Goal: Information Seeking & Learning: Learn about a topic

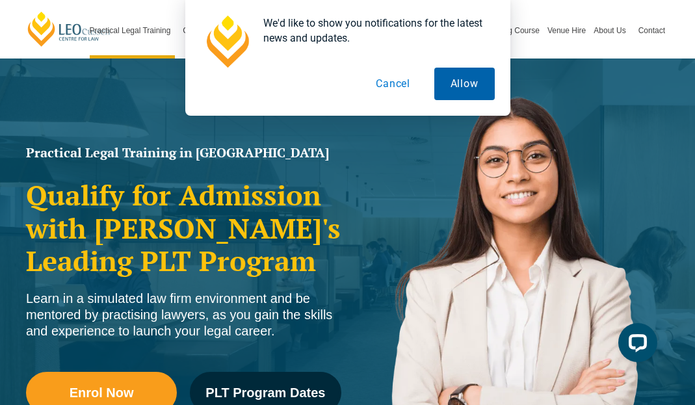
click at [451, 83] on button "Allow" at bounding box center [464, 84] width 60 height 33
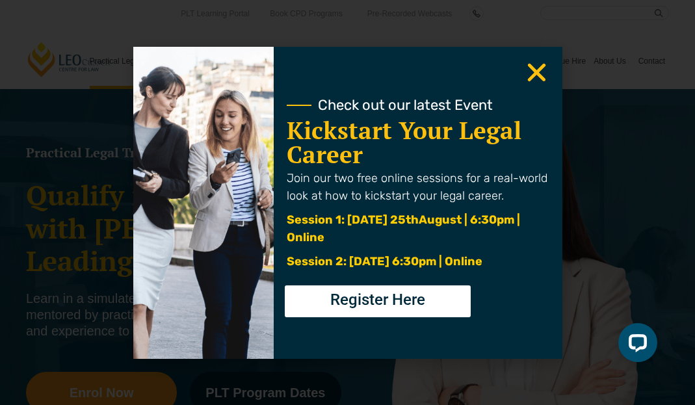
click at [533, 77] on use "Close" at bounding box center [536, 72] width 18 height 18
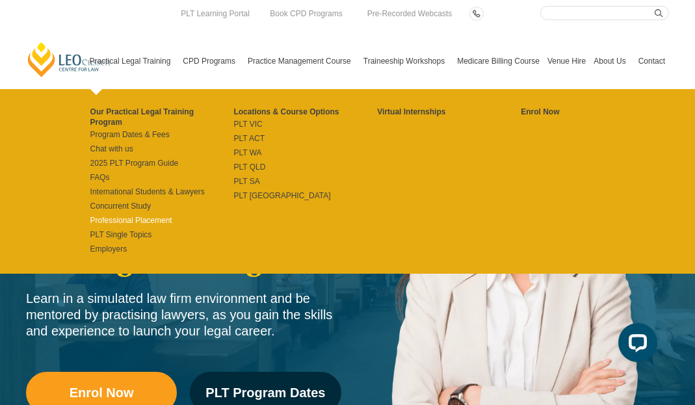
click at [123, 218] on link "Professional Placement" at bounding box center [162, 220] width 144 height 10
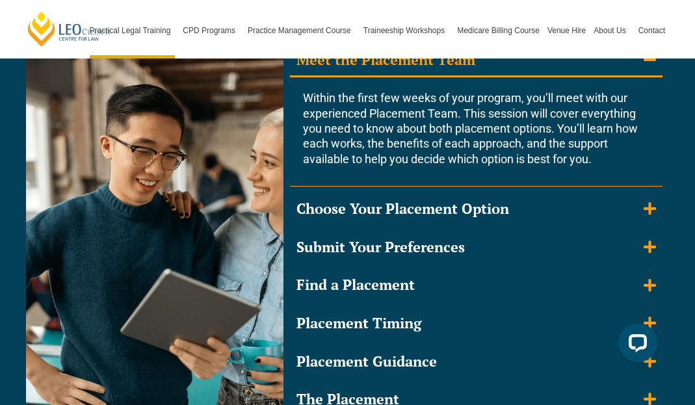
scroll to position [1300, 0]
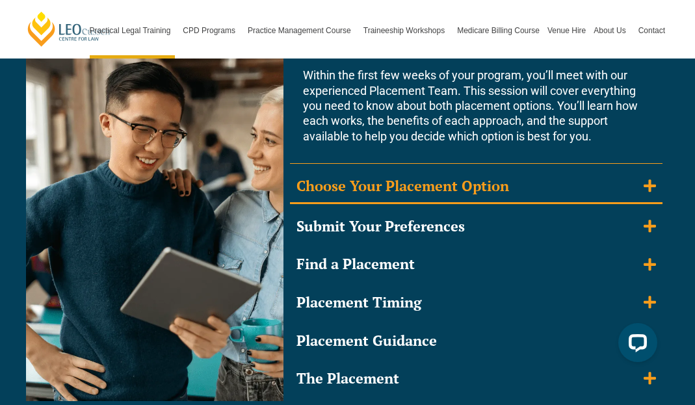
click at [644, 183] on icon "Accordion. Open links with Enter or Space, close with Escape, and navigate with…" at bounding box center [650, 186] width 12 height 14
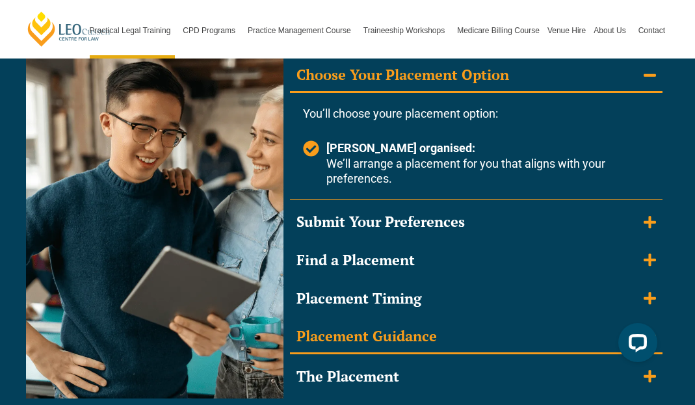
click at [462, 334] on summary "Placement Guidance" at bounding box center [476, 338] width 373 height 34
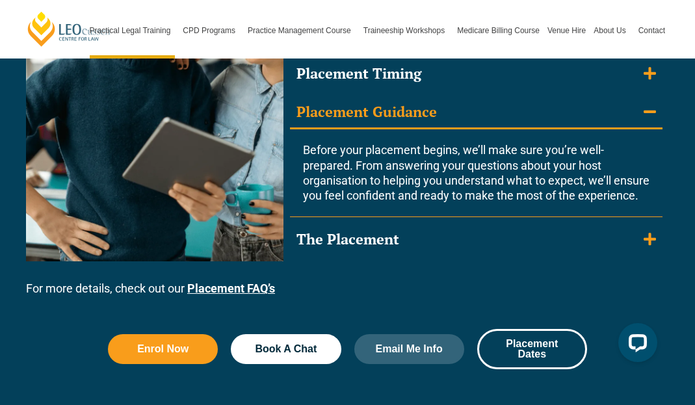
scroll to position [1430, 0]
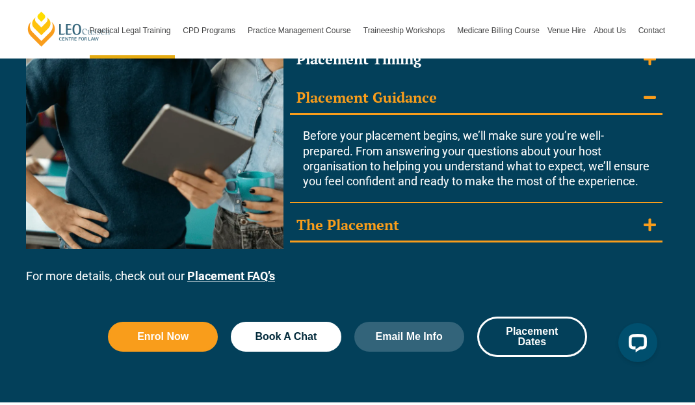
click at [447, 237] on summary "The Placement" at bounding box center [476, 226] width 373 height 34
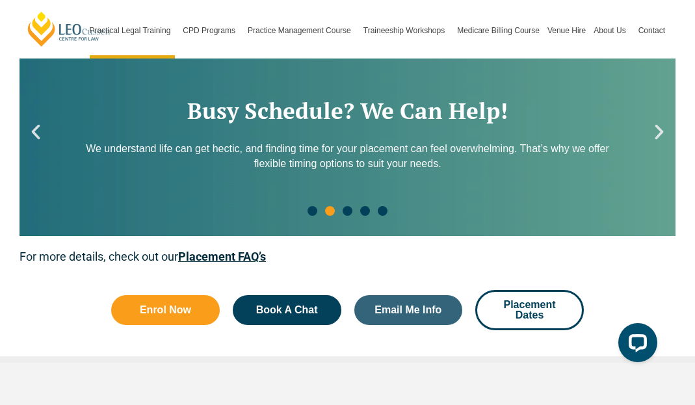
scroll to position [2080, 0]
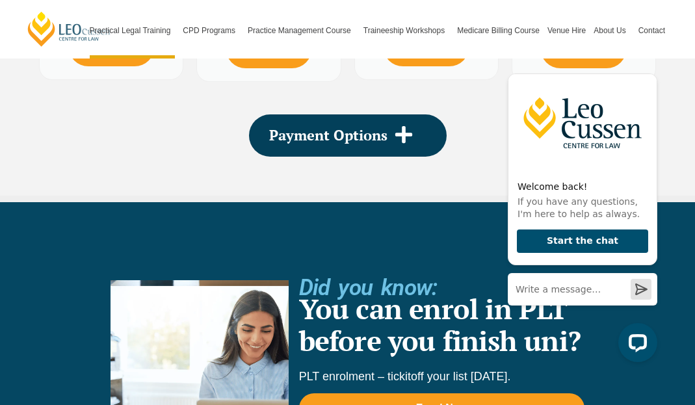
scroll to position [2730, 0]
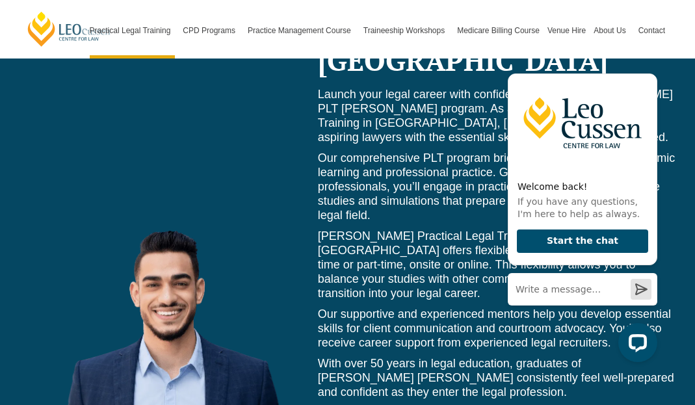
scroll to position [5721, 0]
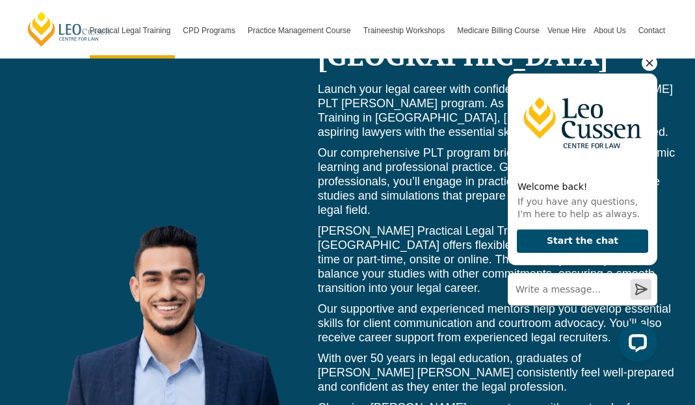
click at [645, 60] on icon "Hide greeting" at bounding box center [650, 63] width 16 height 16
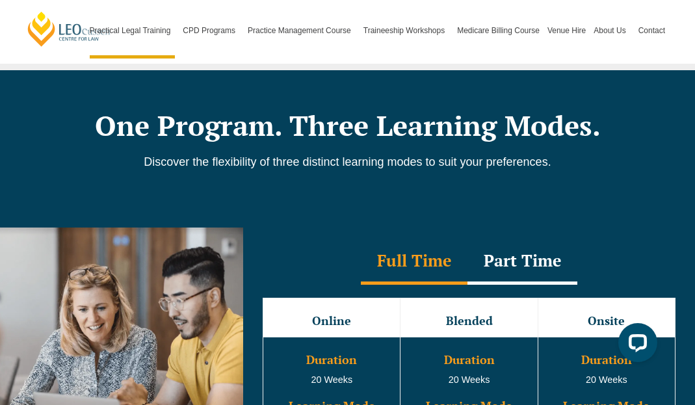
scroll to position [1276, 0]
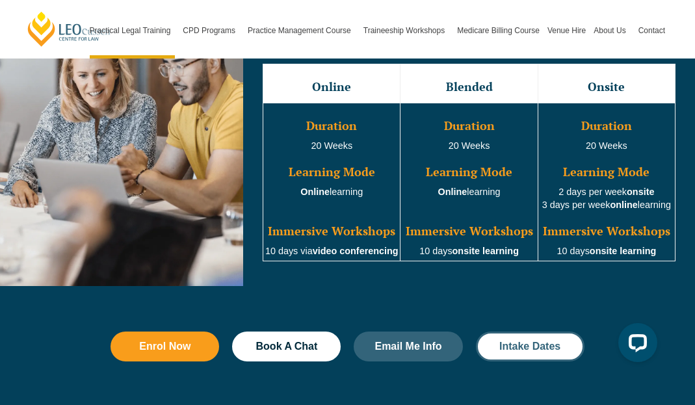
click at [528, 341] on span "Intake Dates" at bounding box center [529, 346] width 61 height 10
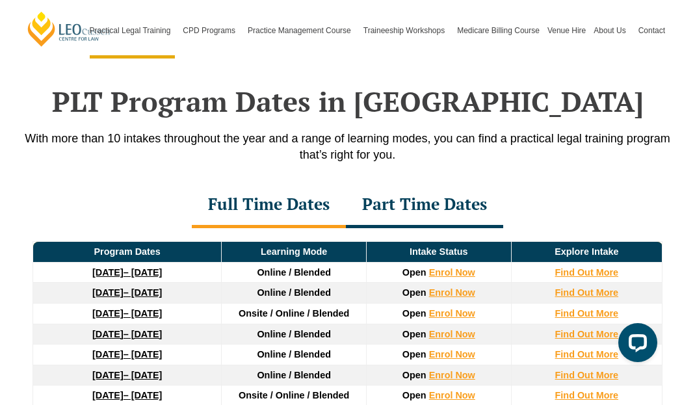
scroll to position [1679, 0]
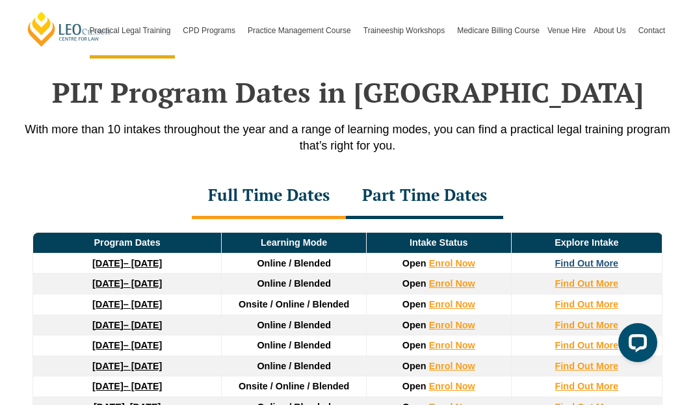
click at [587, 258] on strong "Find Out More" at bounding box center [587, 263] width 64 height 10
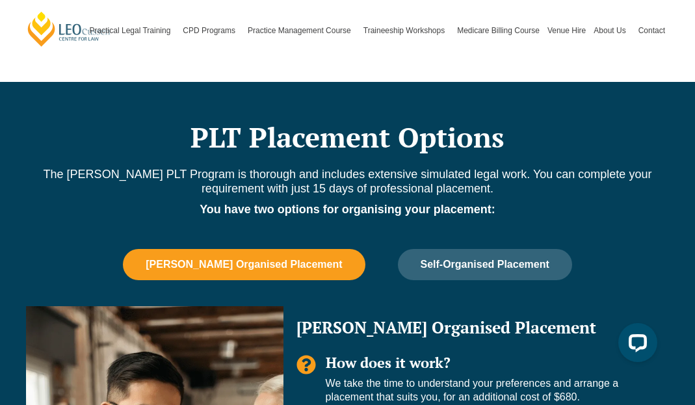
scroll to position [780, 0]
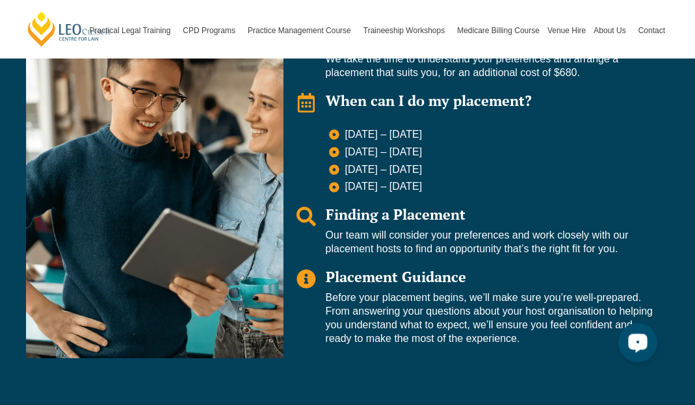
scroll to position [1040, 0]
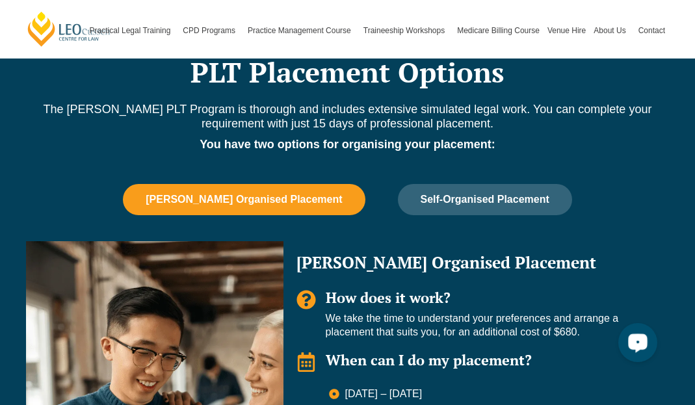
click at [570, 222] on div "Leo Cussen Organised Placement Self-Organised Placement Leo Organised Placement…" at bounding box center [348, 404] width 656 height 441
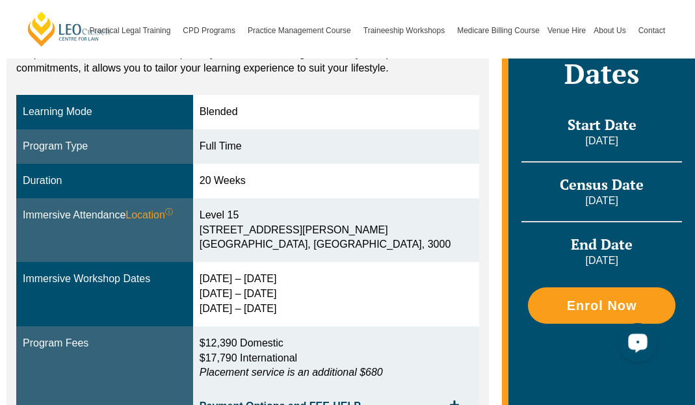
scroll to position [0, 0]
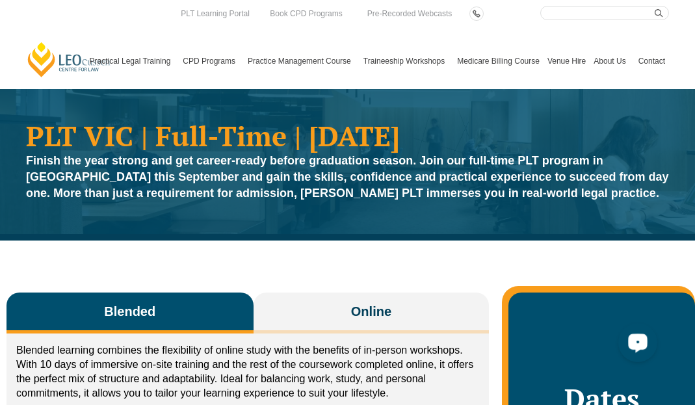
click at [545, 203] on div "Finish the year strong and get career-ready before graduation season. Join our …" at bounding box center [347, 180] width 643 height 55
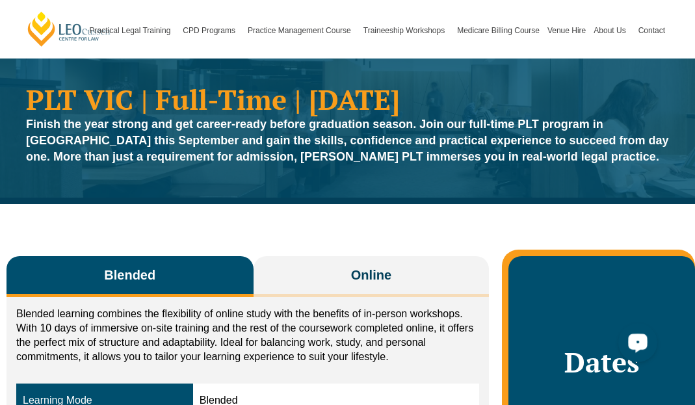
scroll to position [65, 0]
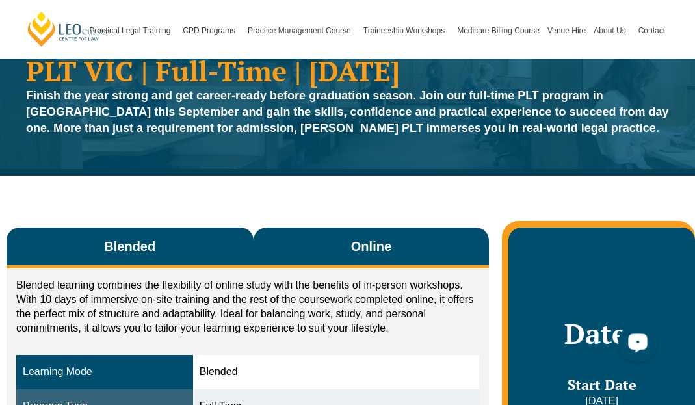
click at [364, 250] on span "Online" at bounding box center [371, 246] width 40 height 18
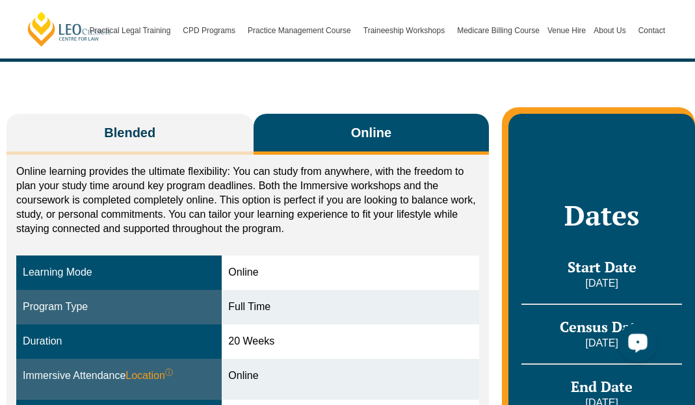
scroll to position [130, 0]
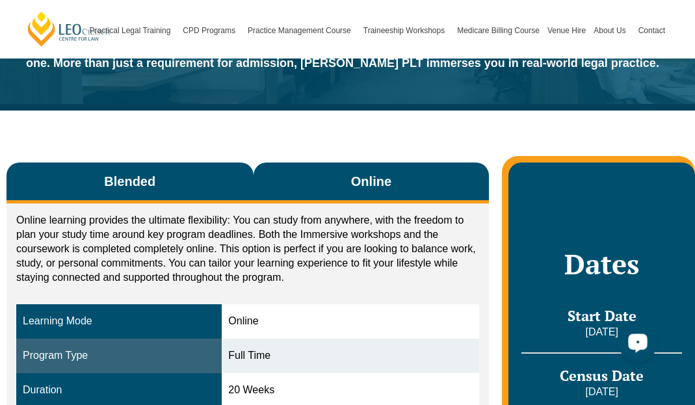
click at [204, 185] on button "Blended" at bounding box center [130, 183] width 247 height 41
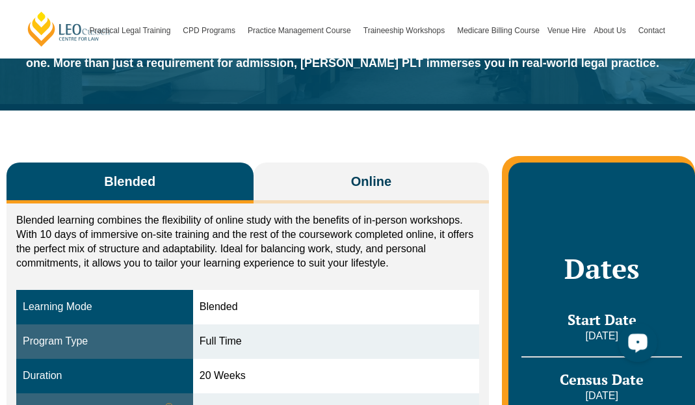
scroll to position [0, 0]
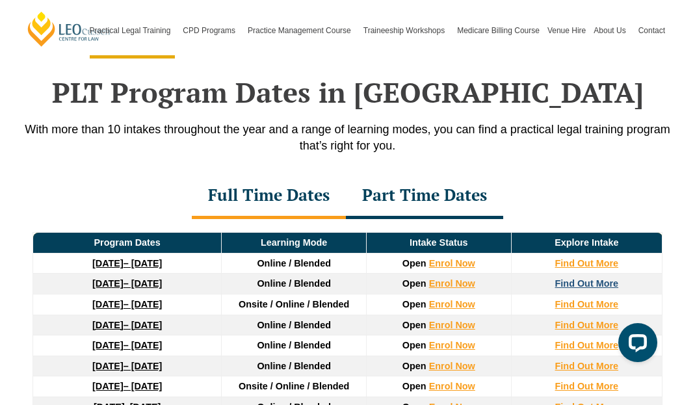
click at [590, 278] on strong "Find Out More" at bounding box center [587, 283] width 64 height 10
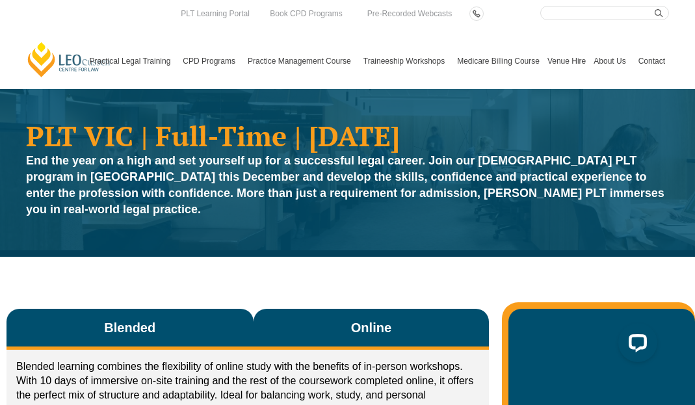
click at [403, 312] on button "Online" at bounding box center [372, 329] width 236 height 41
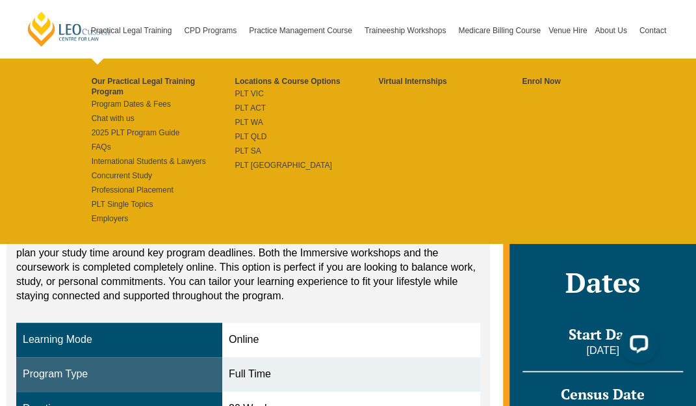
scroll to position [107, 0]
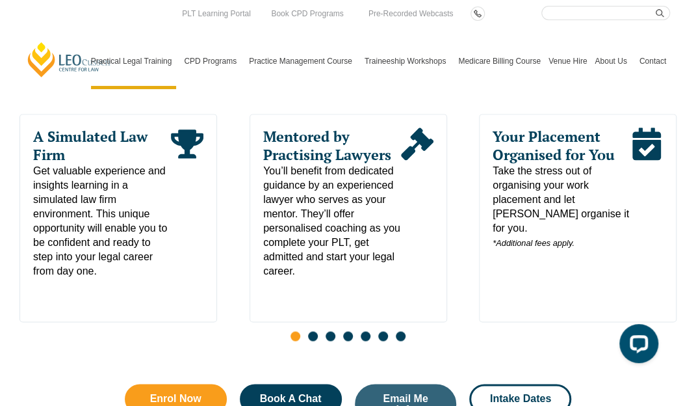
scroll to position [637, 0]
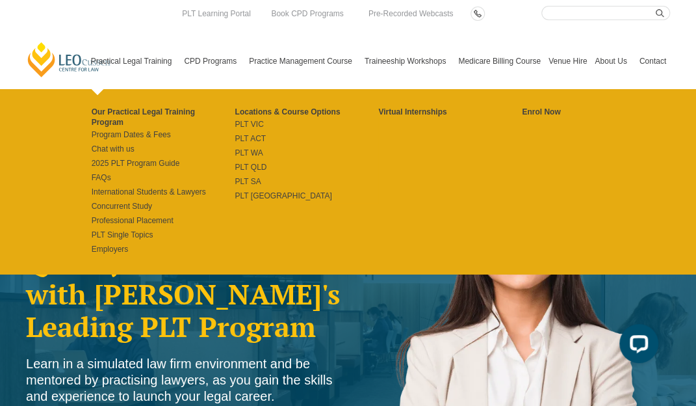
click at [137, 70] on link "Practical Legal Training" at bounding box center [134, 61] width 94 height 56
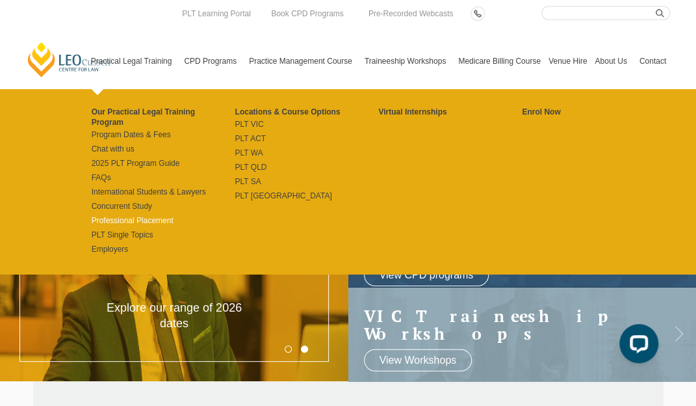
click at [121, 215] on link "Professional Placement" at bounding box center [164, 220] width 144 height 10
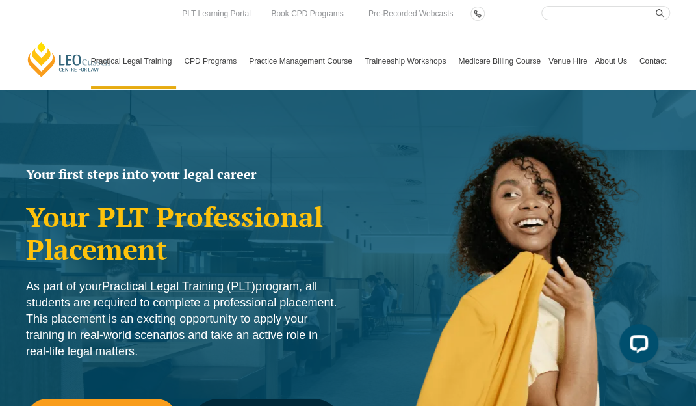
click at [182, 281] on link "Practical Legal Training (PLT)" at bounding box center [178, 286] width 153 height 13
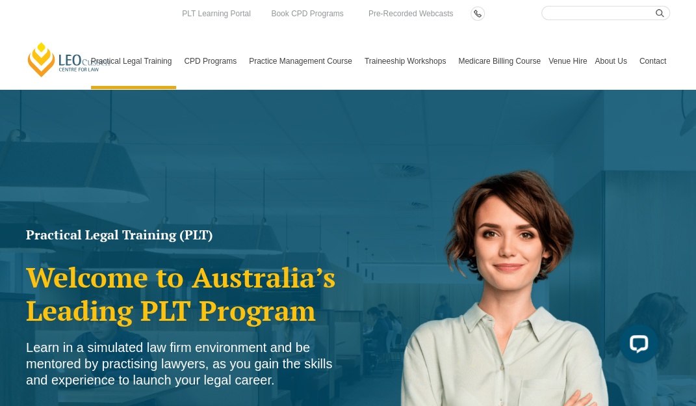
click at [218, 281] on h2 "Welcome to Australia’s Leading PLT Program" at bounding box center [184, 294] width 316 height 66
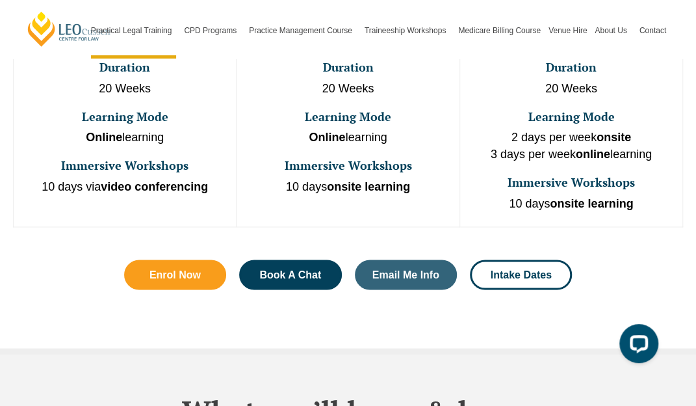
scroll to position [802, 0]
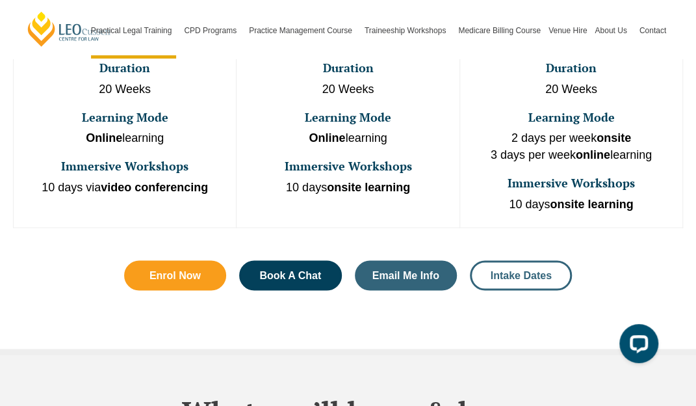
click at [510, 270] on span "Intake Dates" at bounding box center [521, 275] width 61 height 10
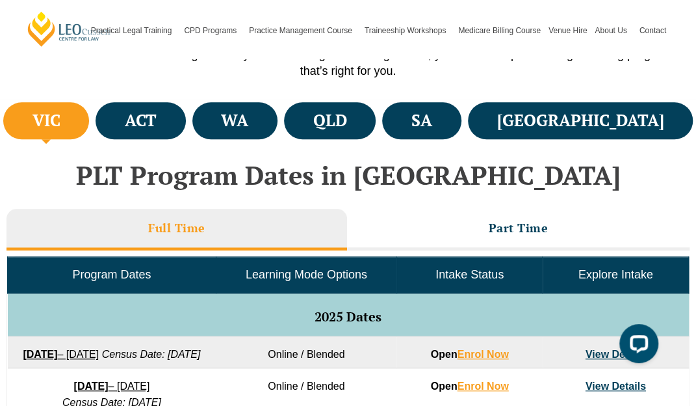
scroll to position [444, 0]
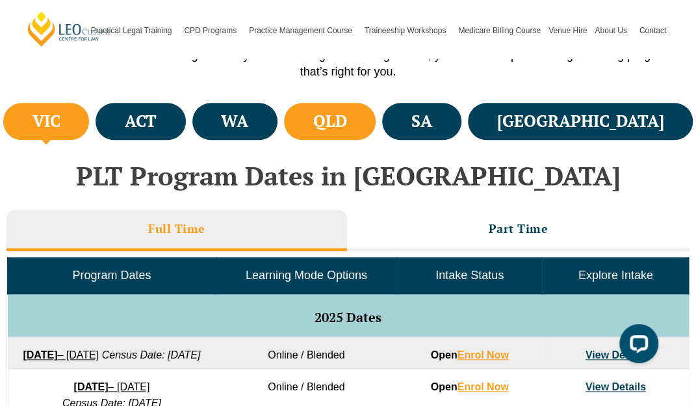
click at [347, 119] on h4 "QLD" at bounding box center [330, 121] width 34 height 21
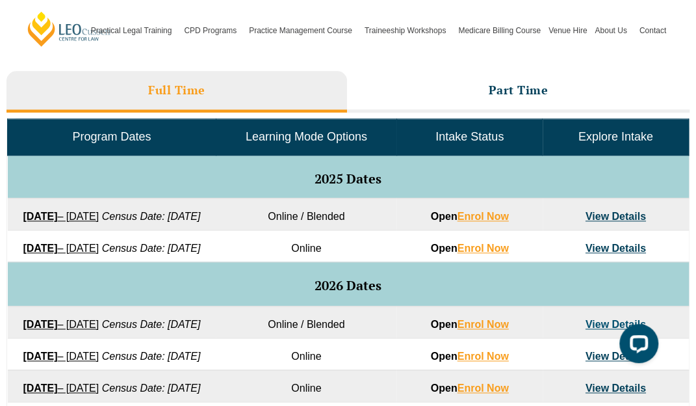
scroll to position [583, 0]
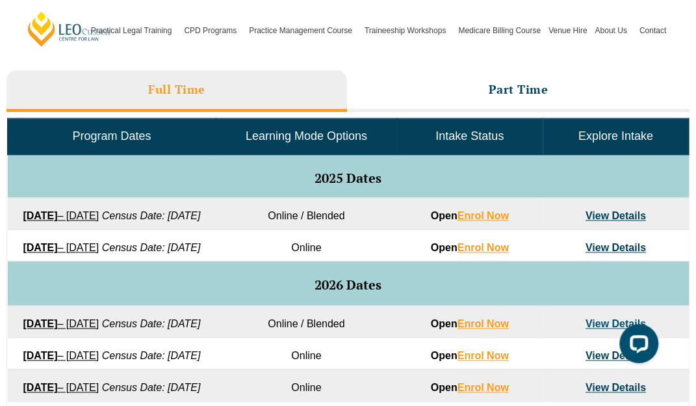
click at [607, 211] on link "View Details" at bounding box center [616, 215] width 60 height 11
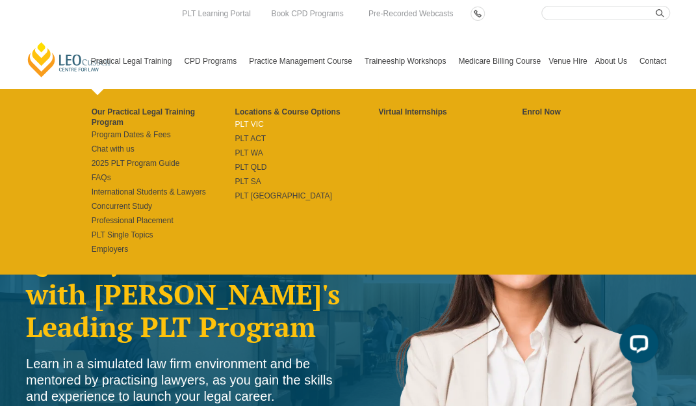
click at [246, 122] on link "PLT VIC" at bounding box center [307, 124] width 144 height 10
click at [241, 135] on link "PLT ACT" at bounding box center [307, 138] width 144 height 10
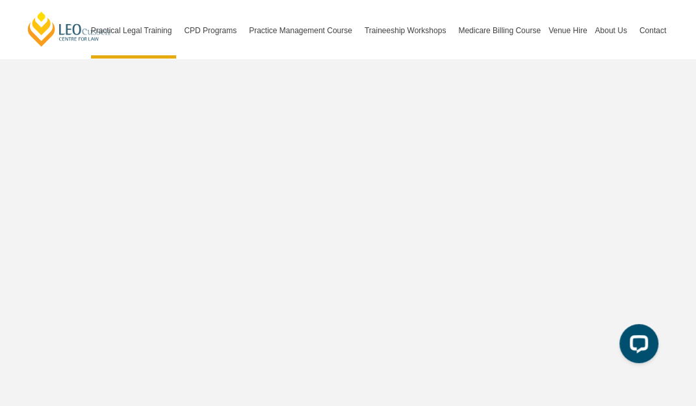
scroll to position [4070, 0]
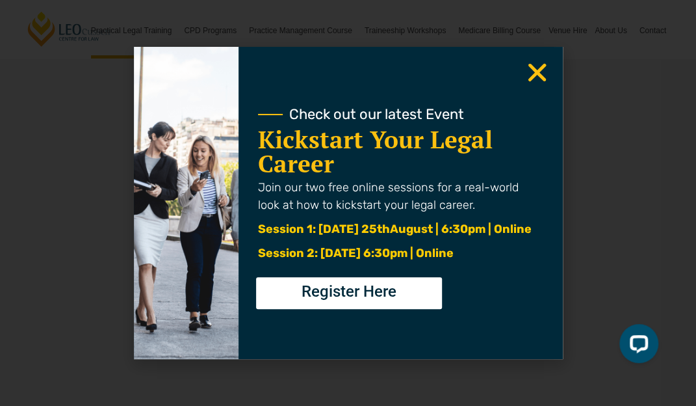
drag, startPoint x: 0, startPoint y: 0, endPoint x: 515, endPoint y: 122, distance: 529.0
click at [515, 127] on h2 "Kickstart Your Legal Career" at bounding box center [396, 151] width 276 height 48
click at [530, 73] on icon "Close" at bounding box center [537, 72] width 25 height 25
